Goal: Find specific page/section: Find specific page/section

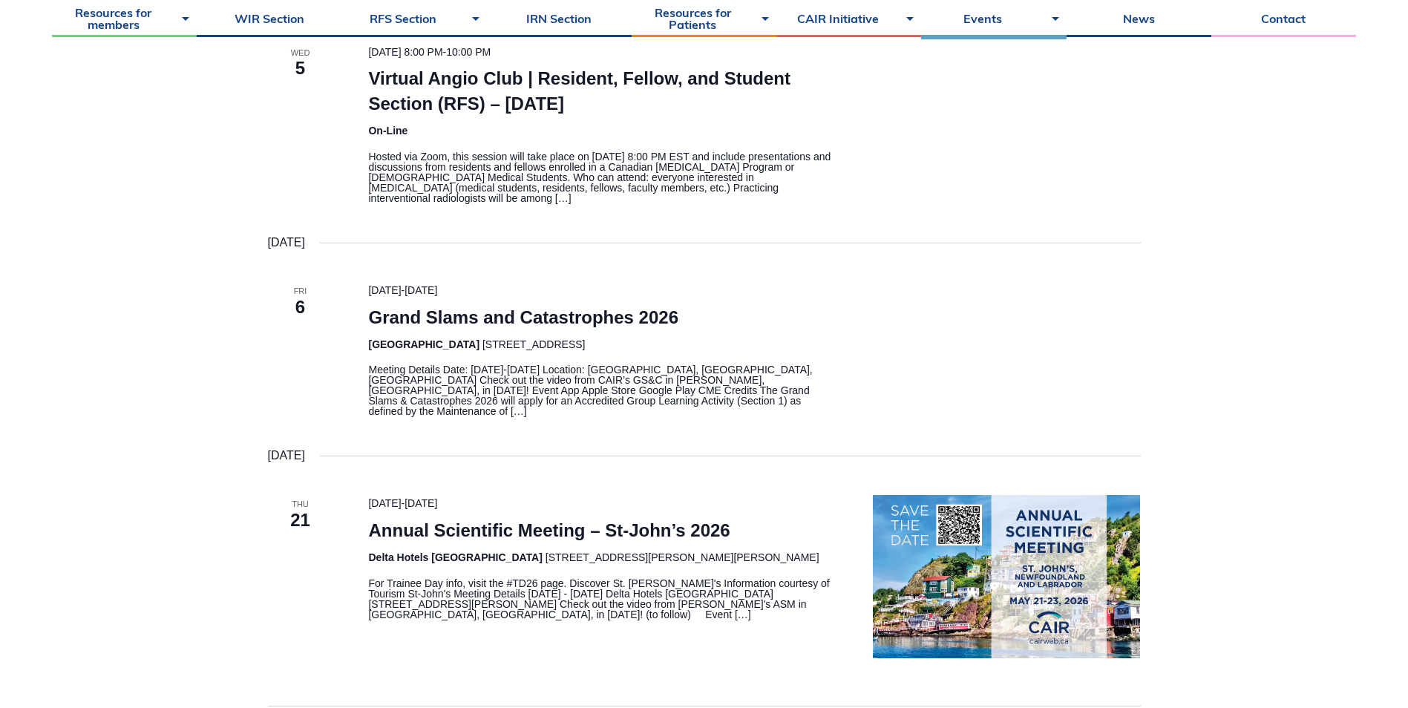
scroll to position [445, 0]
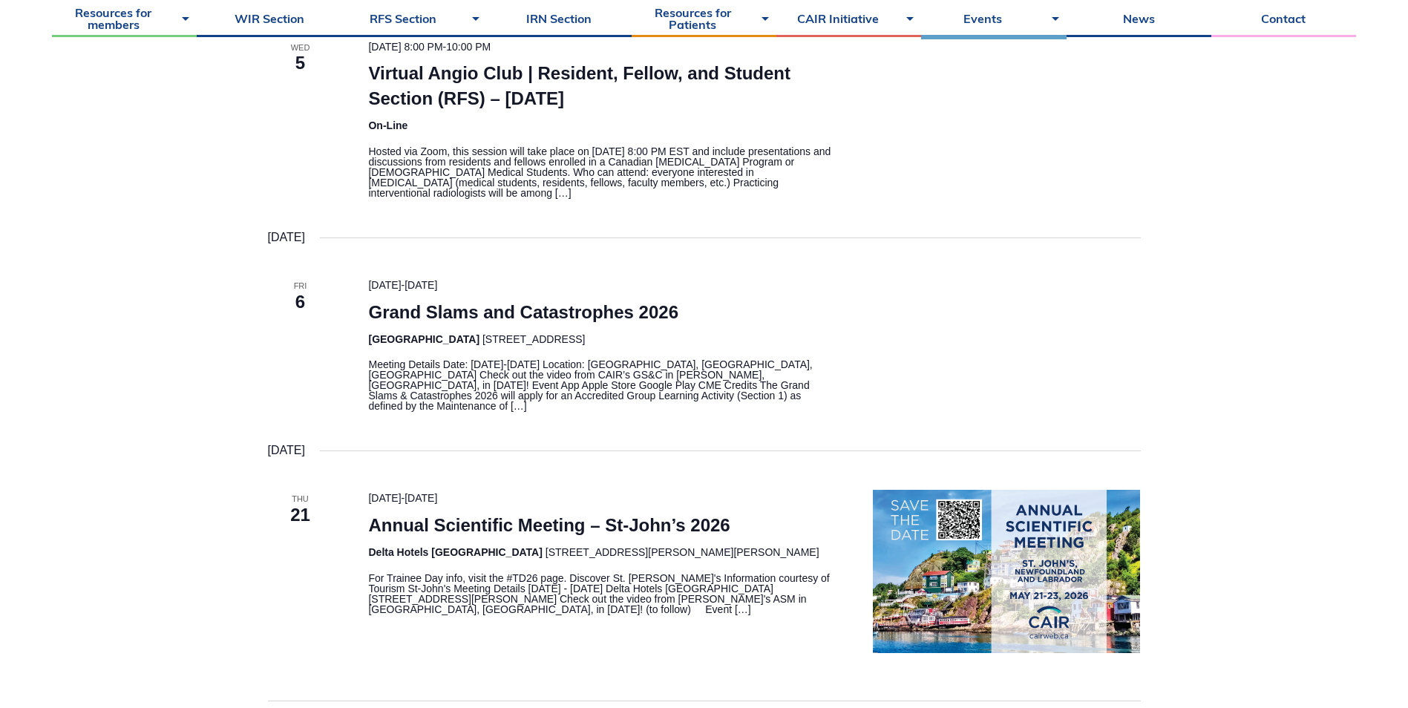
click at [500, 586] on p "For Trainee Day info, visit the #TD26 page. Discover St. John's Information cou…" at bounding box center [602, 594] width 469 height 42
click at [1025, 608] on img "\a\9\9\9List of Events\9\9\9" at bounding box center [1006, 571] width 267 height 163
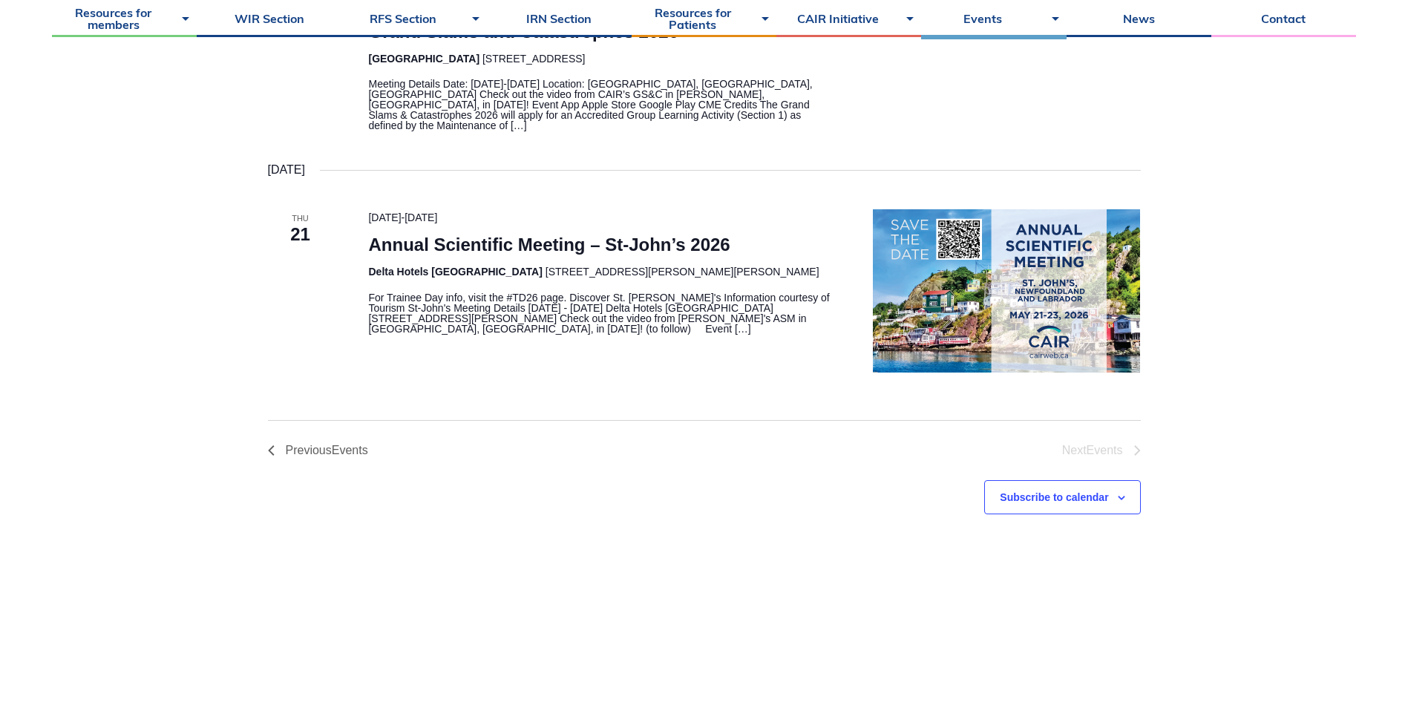
scroll to position [742, 0]
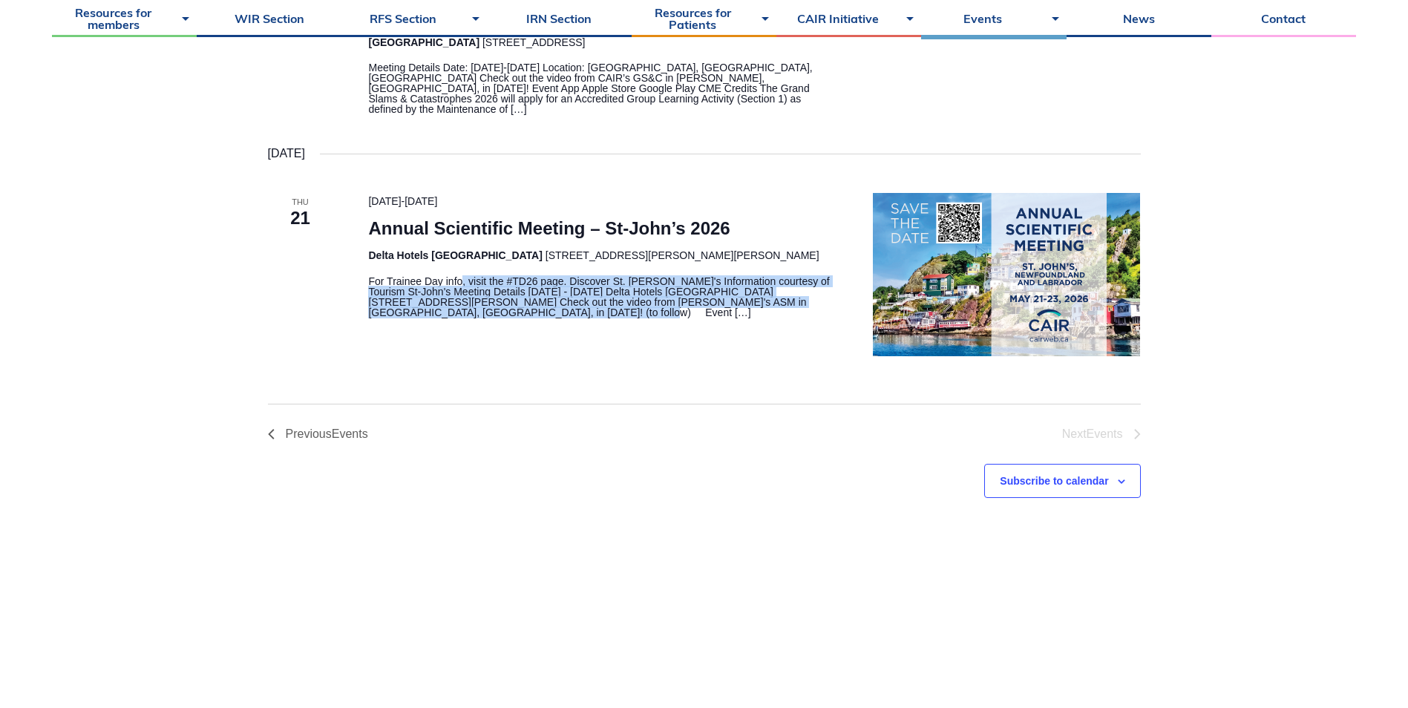
drag, startPoint x: 463, startPoint y: 281, endPoint x: 474, endPoint y: 318, distance: 37.8
click at [474, 318] on p "For Trainee Day info, visit the #TD26 page. Discover St. John's Information cou…" at bounding box center [602, 297] width 469 height 42
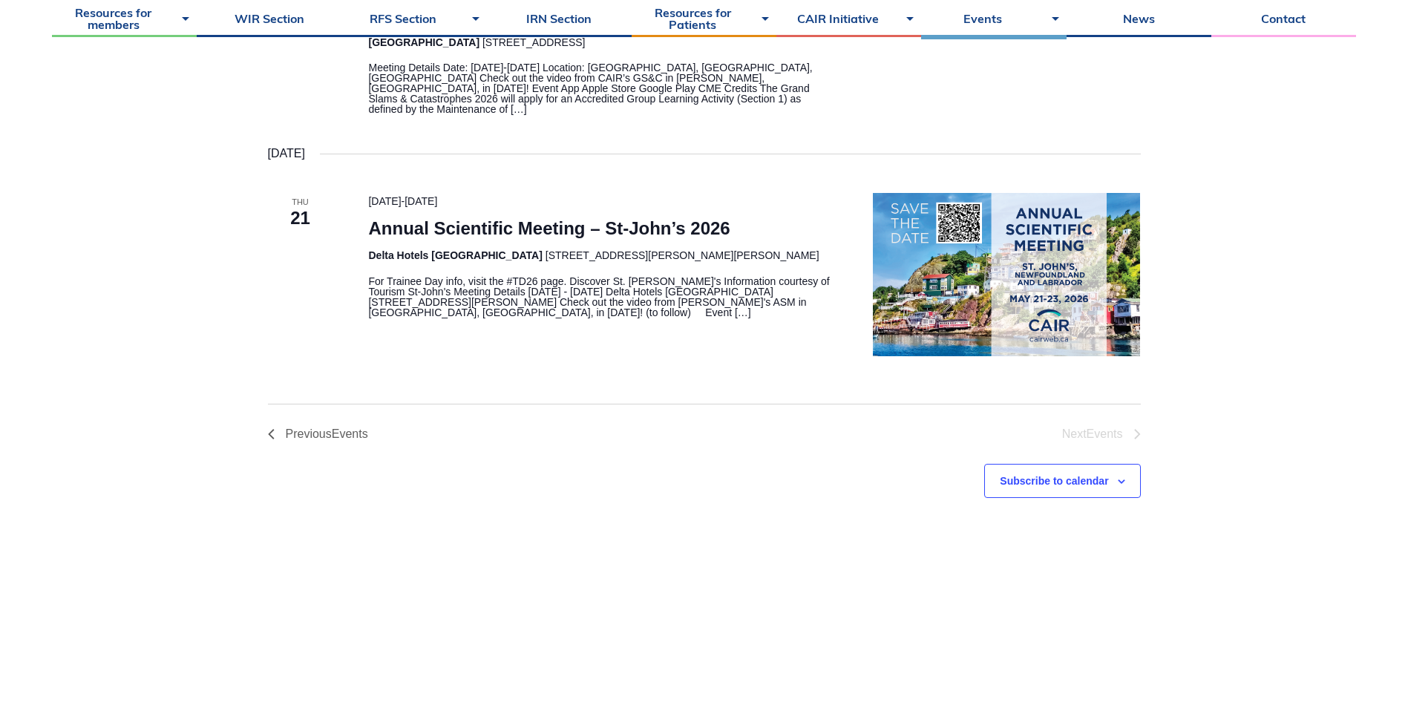
click at [448, 318] on p "For Trainee Day info, visit the #TD26 page. Discover St. John's Information cou…" at bounding box center [602, 297] width 469 height 42
click at [301, 206] on span "21" at bounding box center [300, 218] width 65 height 25
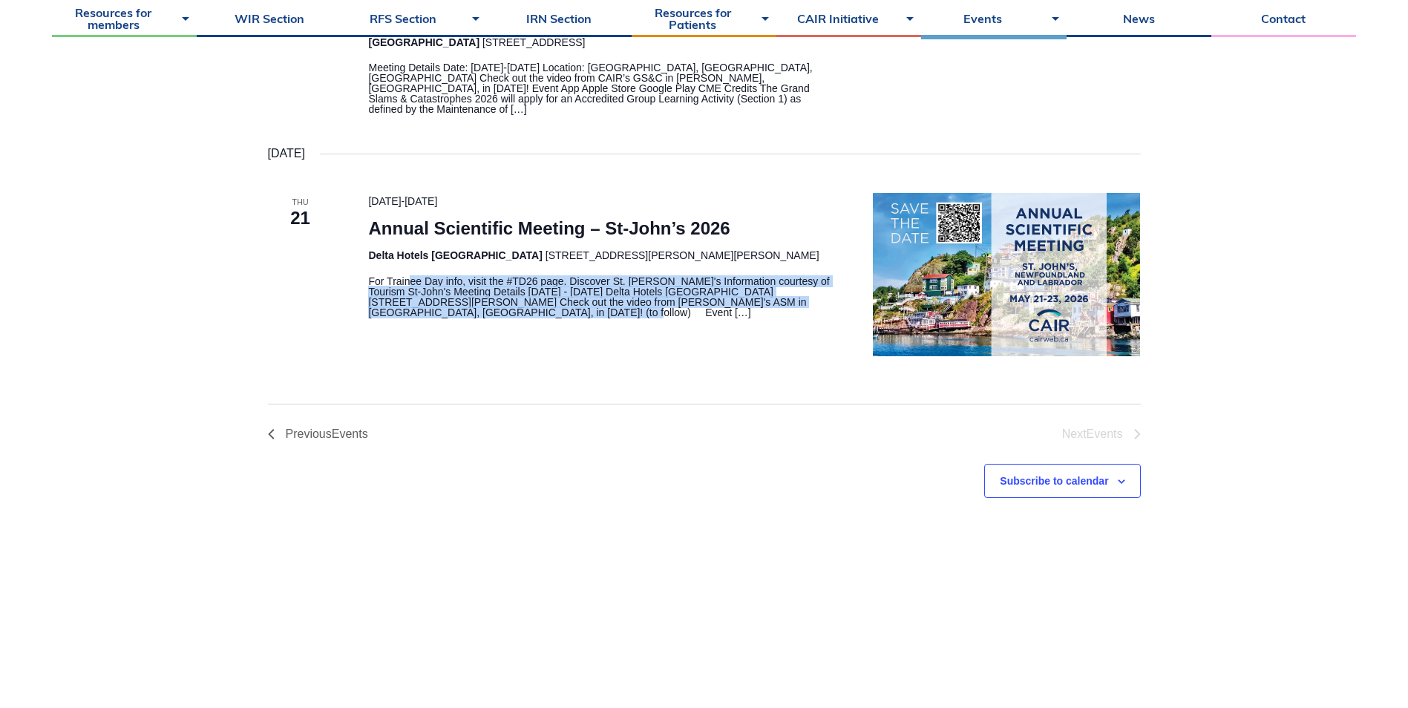
drag, startPoint x: 408, startPoint y: 293, endPoint x: 439, endPoint y: 317, distance: 39.8
click at [439, 317] on p "For Trainee Day info, visit the #TD26 page. Discover St. John's Information cou…" at bounding box center [602, 297] width 469 height 42
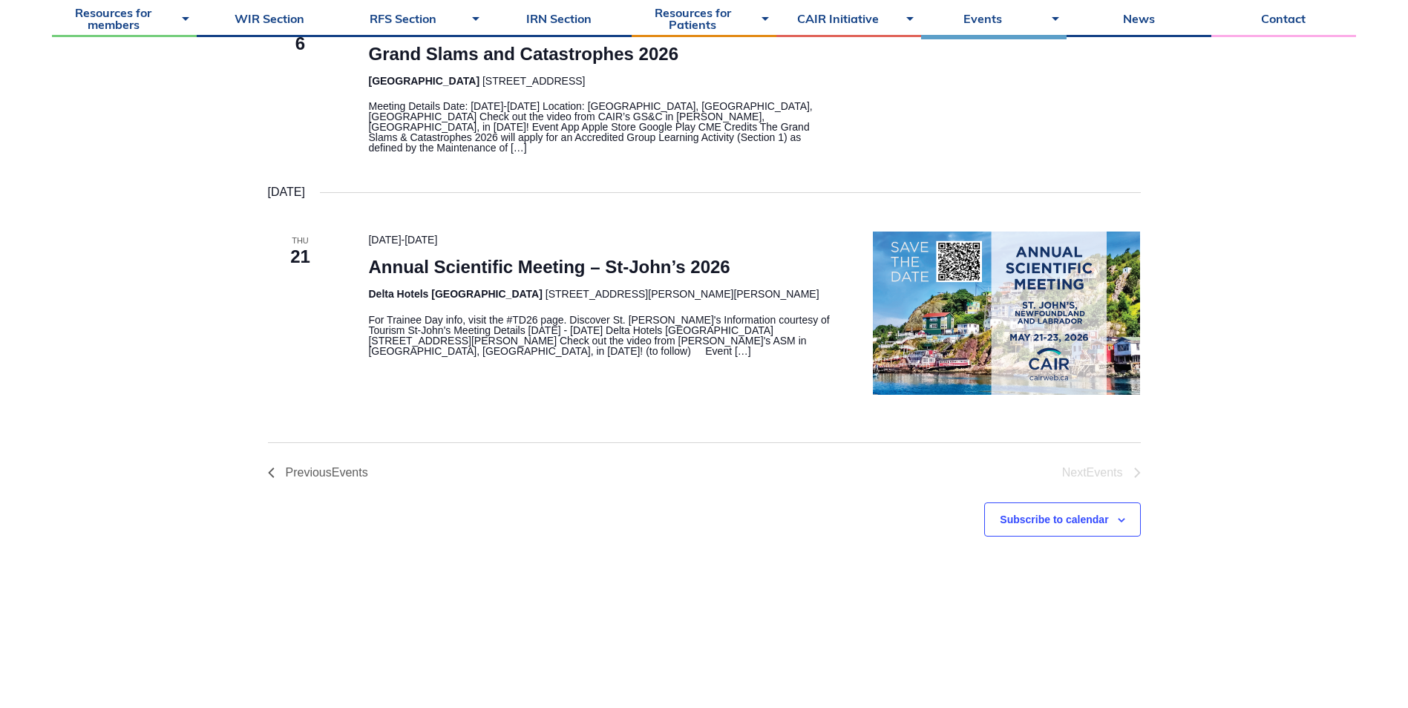
scroll to position [668, 0]
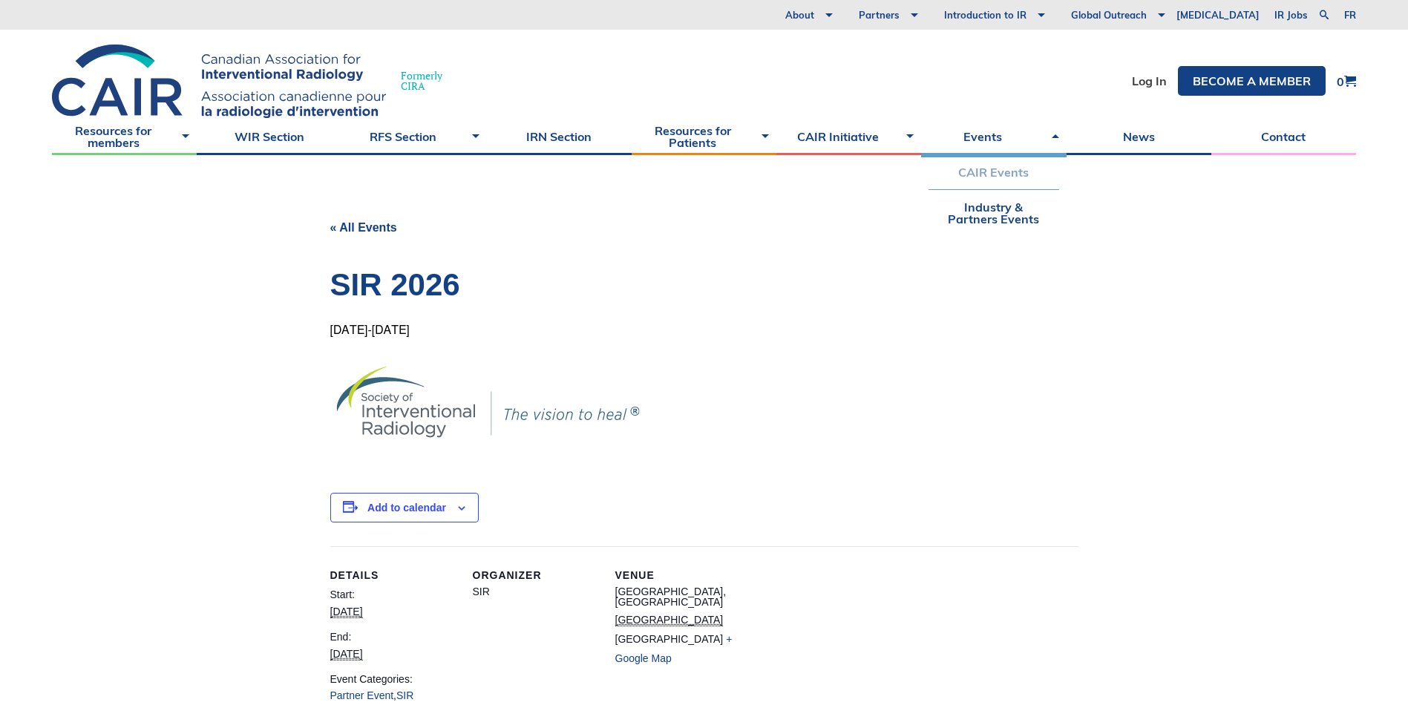
click at [961, 175] on link "CAIR Events" at bounding box center [994, 172] width 130 height 34
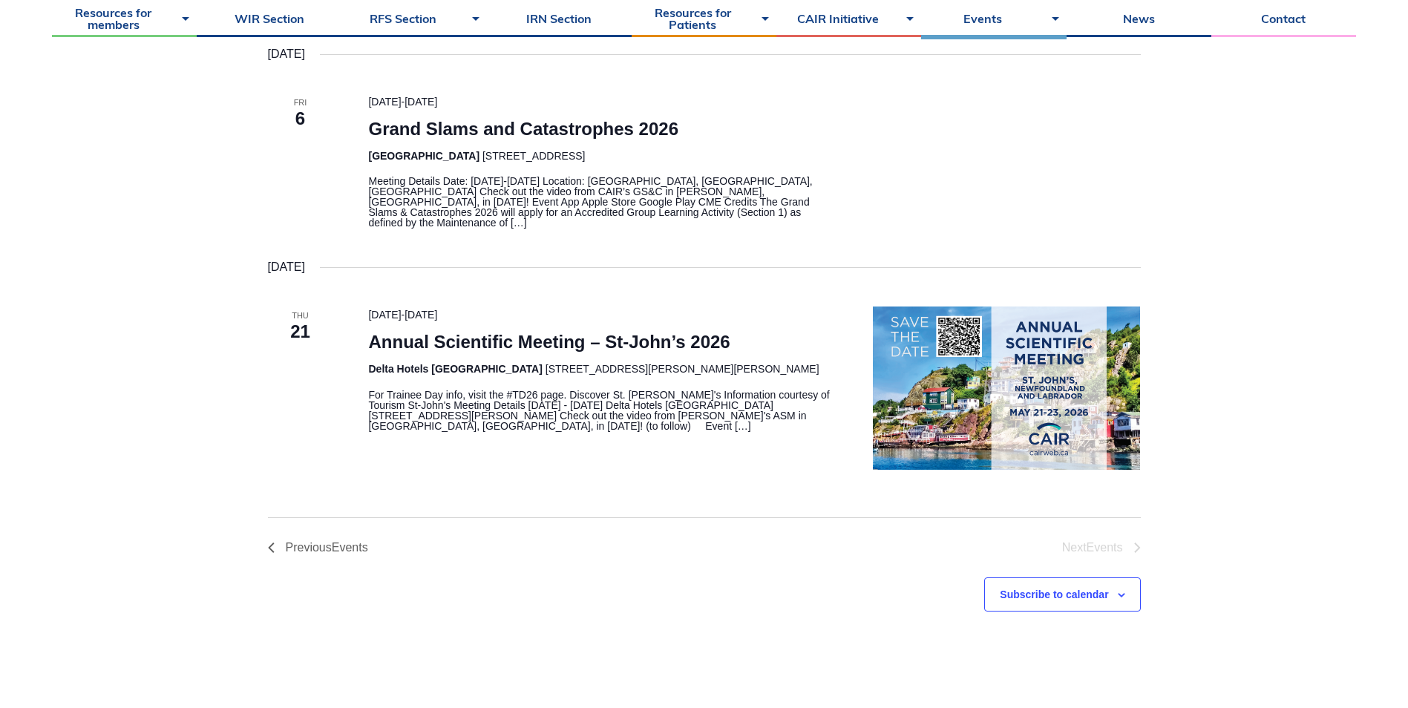
scroll to position [668, 0]
